Goal: Task Accomplishment & Management: Manage account settings

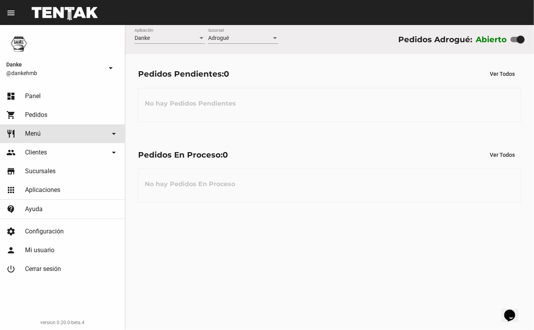
click at [26, 140] on link "restaurant Menú arrow_drop_down" at bounding box center [62, 133] width 125 height 19
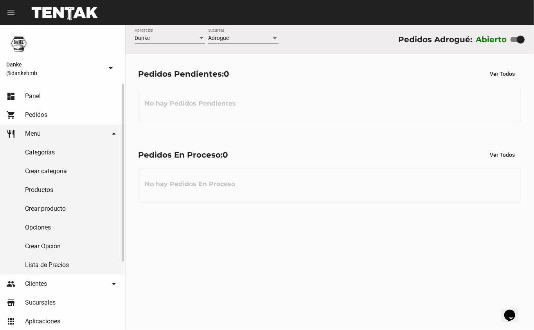
click at [24, 262] on link "Lista de Precios" at bounding box center [62, 265] width 125 height 19
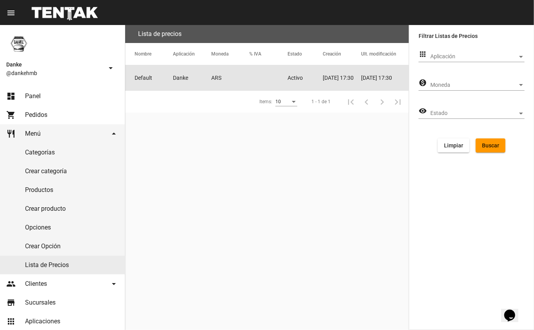
click at [167, 75] on mat-cell "Default" at bounding box center [149, 77] width 48 height 25
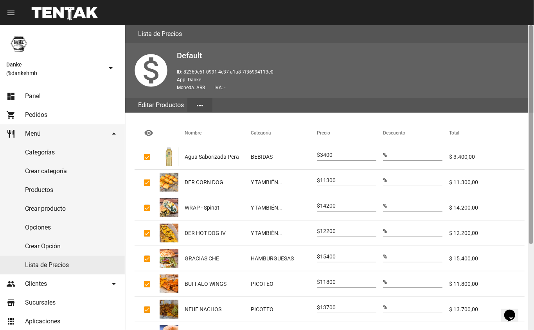
scroll to position [120, 0]
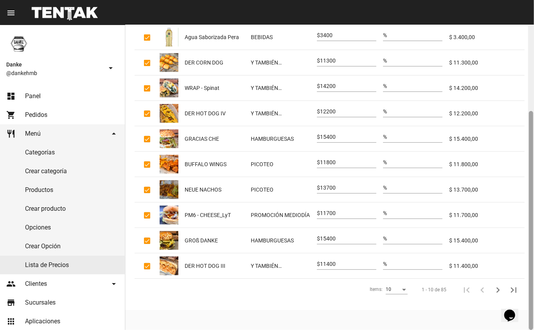
drag, startPoint x: 529, startPoint y: 166, endPoint x: 526, endPoint y: 268, distance: 102.1
click at [526, 268] on div "Lista de Precios monetization_on Default ID: 82369e51-0991-4e37-a1a8-7f36994113…" at bounding box center [329, 177] width 409 height 305
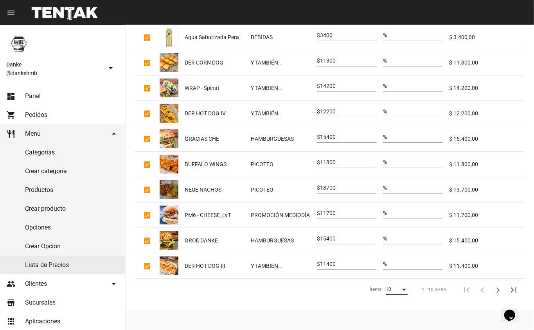
click at [402, 292] on div "Items:" at bounding box center [403, 289] width 7 height 5
click at [393, 320] on span "50" at bounding box center [397, 319] width 22 height 14
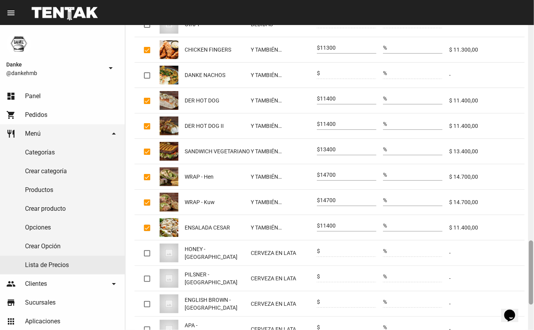
scroll to position [1142, 0]
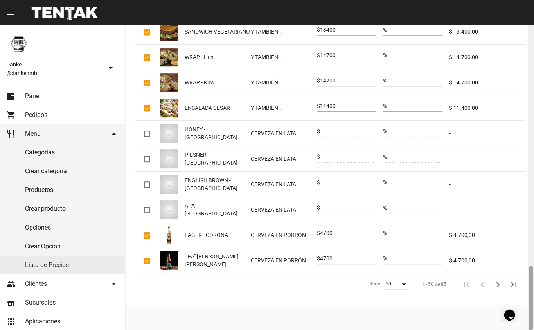
drag, startPoint x: 531, startPoint y: 102, endPoint x: 520, endPoint y: 333, distance: 231.0
click at [520, 330] on html "menu Editar Productos Lista de Precios more_vert Danke @dankehmb arrow_drop_dow…" at bounding box center [267, 165] width 534 height 330
click at [498, 287] on icon "Siguiente" at bounding box center [498, 284] width 4 height 5
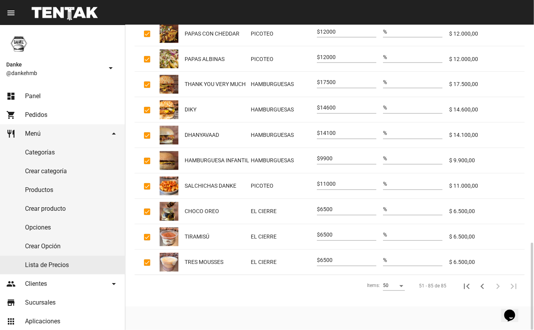
scroll to position [759, 0]
click at [325, 162] on input "9900" at bounding box center [348, 159] width 56 height 6
type input "10400"
click at [27, 91] on link "dashboard Panel" at bounding box center [62, 96] width 125 height 19
